Goal: Obtain resource: Obtain resource

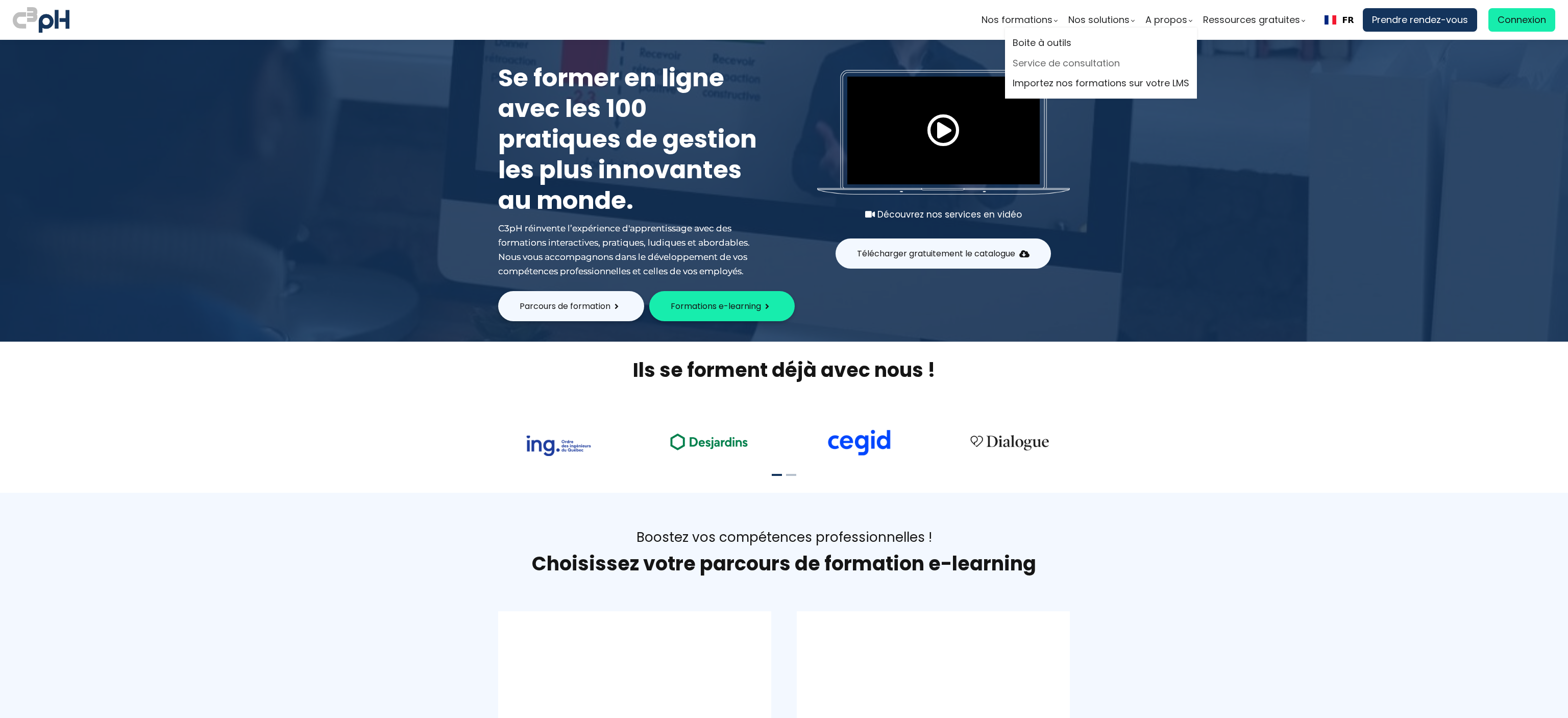
click at [1064, 67] on link "Service de consultation" at bounding box center [1101, 63] width 177 height 15
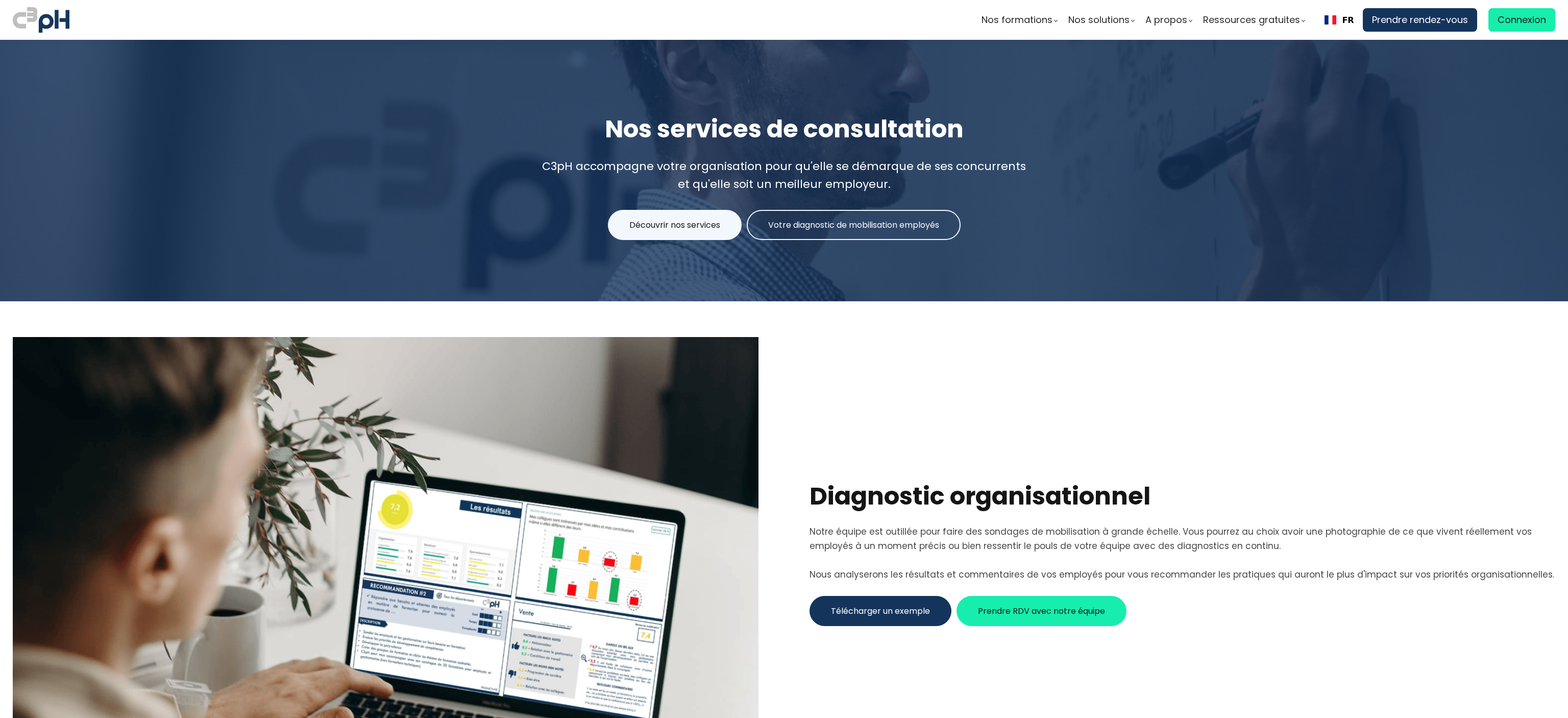
click at [918, 596] on button "Télécharger un exemple" at bounding box center [880, 611] width 142 height 30
